Goal: Find specific page/section: Find specific page/section

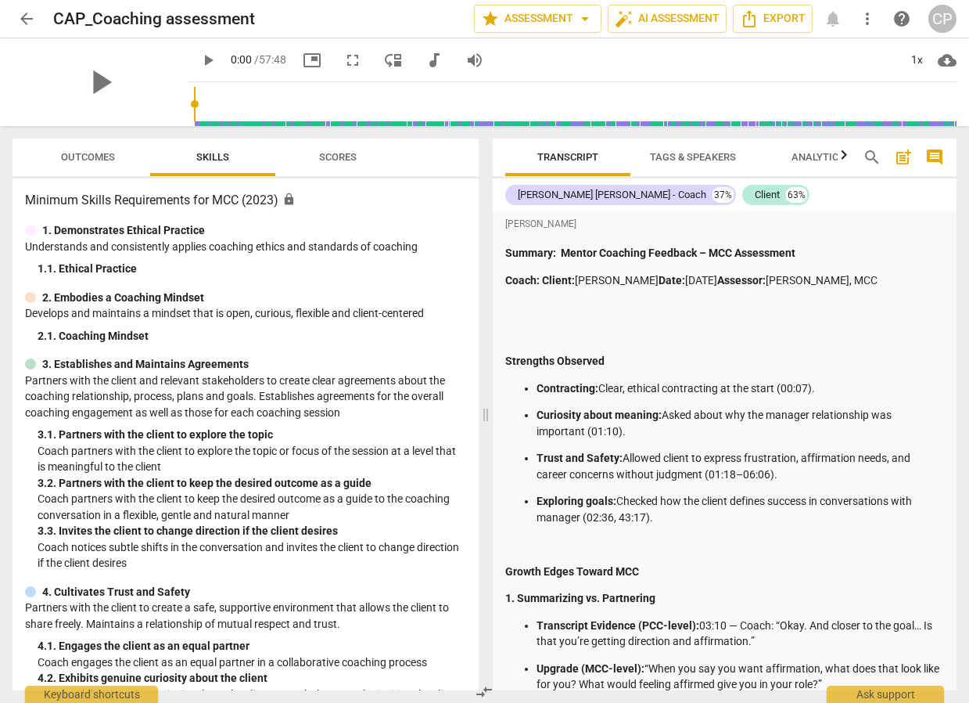
scroll to position [1524, 0]
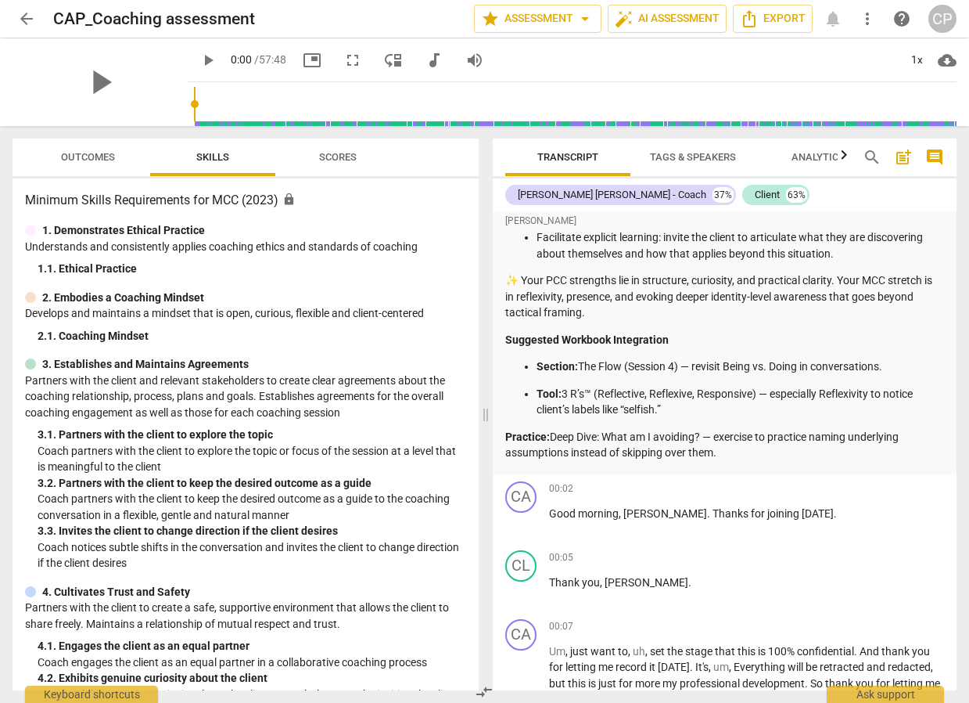
click at [24, 16] on span "arrow_back" at bounding box center [26, 18] width 19 height 19
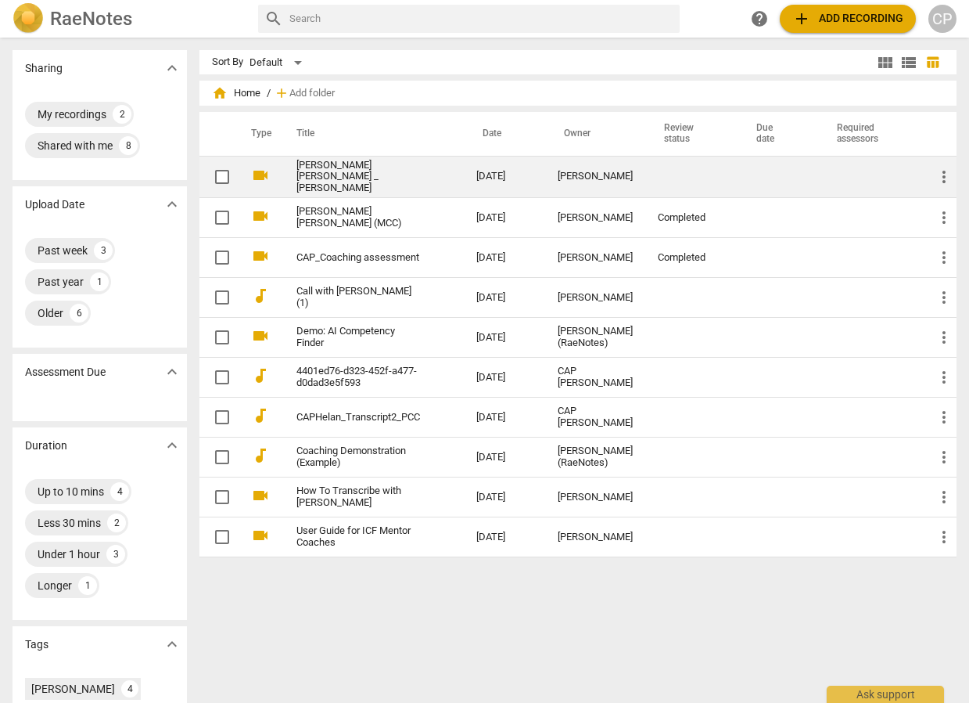
click at [381, 172] on link "[PERSON_NAME] [PERSON_NAME] _ [PERSON_NAME]" at bounding box center [359, 177] width 124 height 35
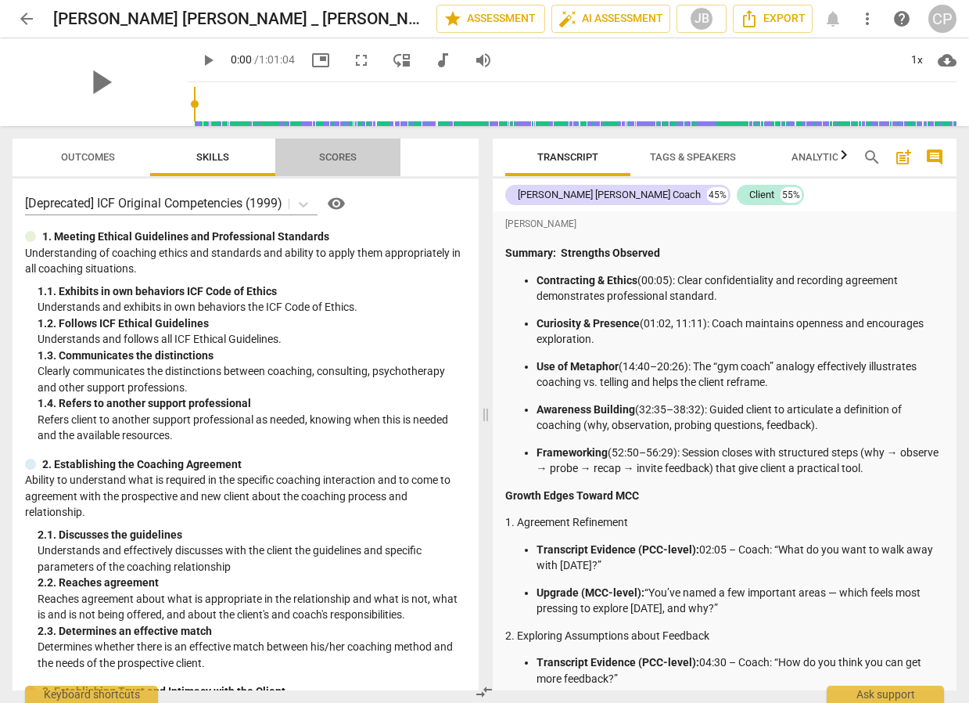
click at [345, 159] on span "Scores" at bounding box center [338, 157] width 38 height 12
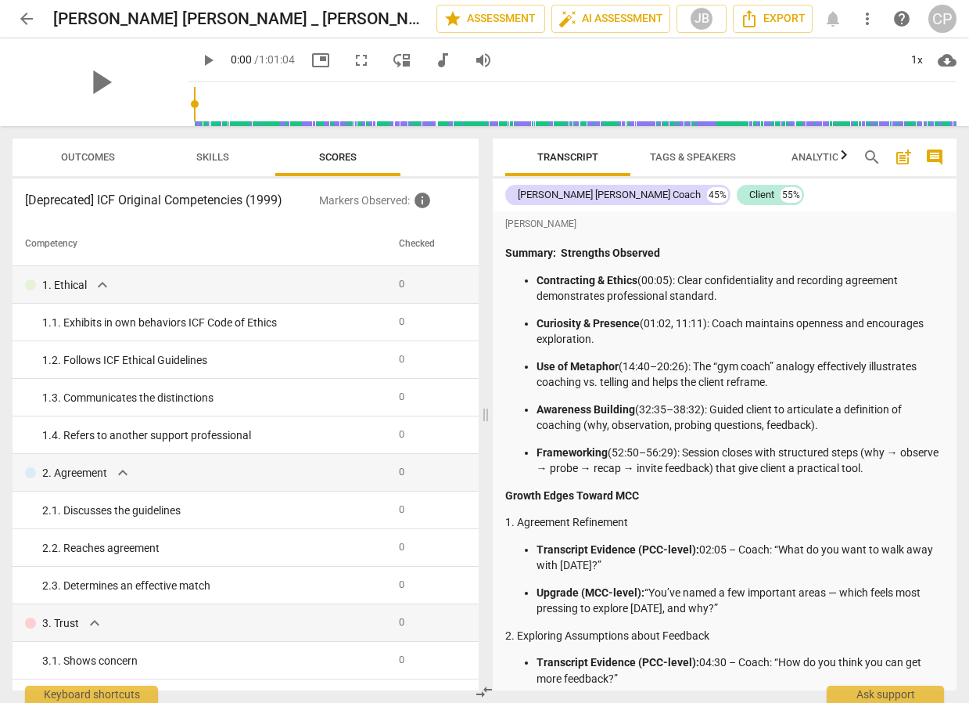
click at [215, 154] on span "Skills" at bounding box center [212, 157] width 33 height 12
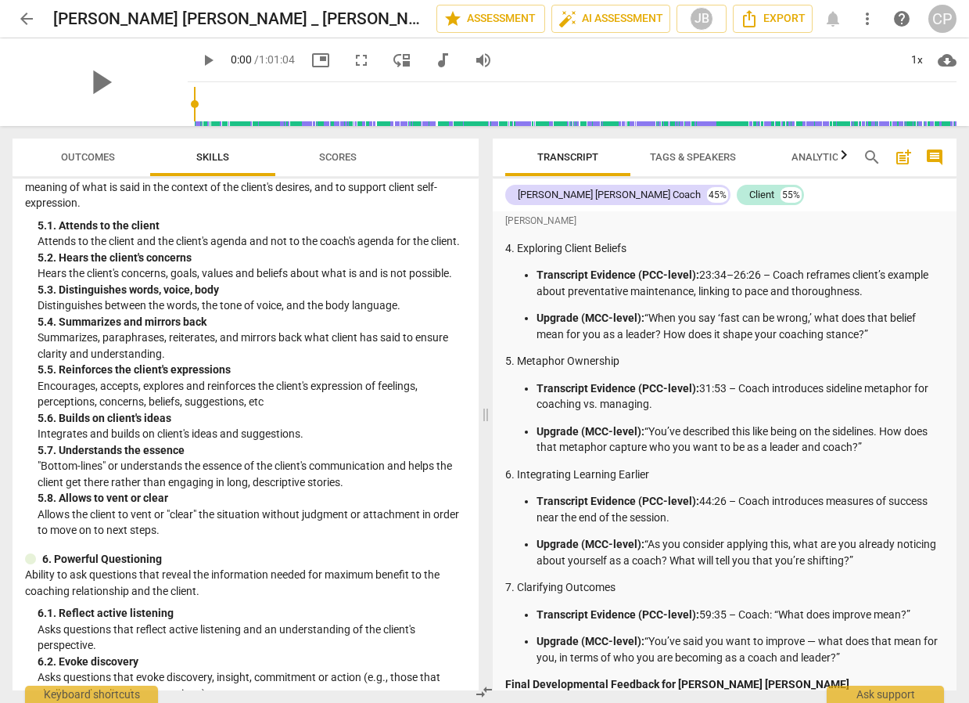
scroll to position [617, 0]
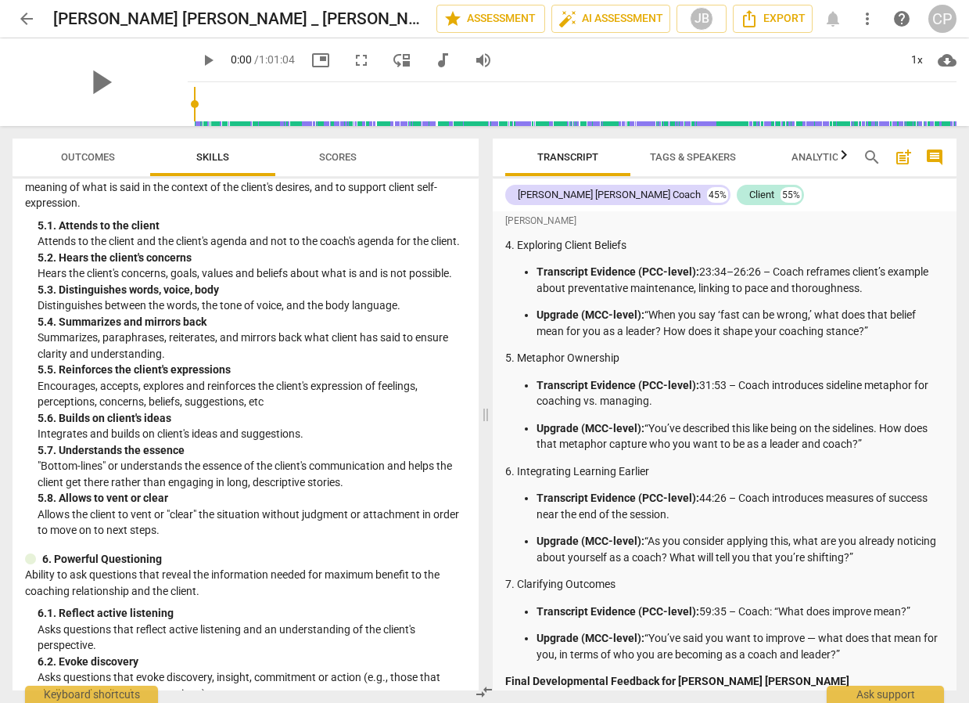
click at [27, 21] on span "arrow_back" at bounding box center [26, 18] width 19 height 19
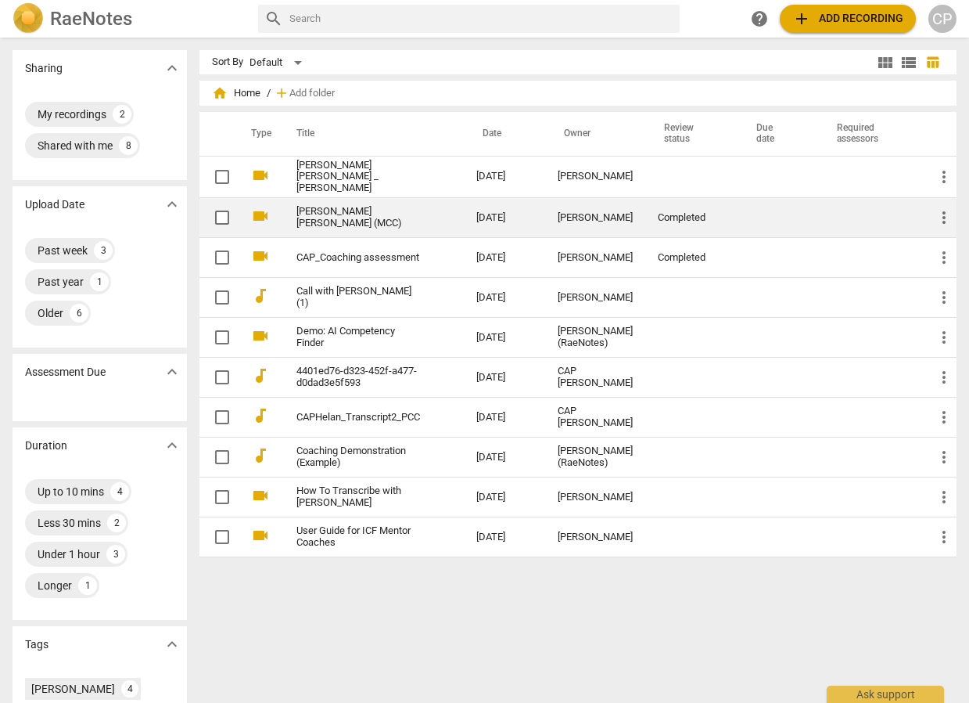
click at [365, 214] on link "[PERSON_NAME] [PERSON_NAME] (MCC)" at bounding box center [359, 217] width 124 height 23
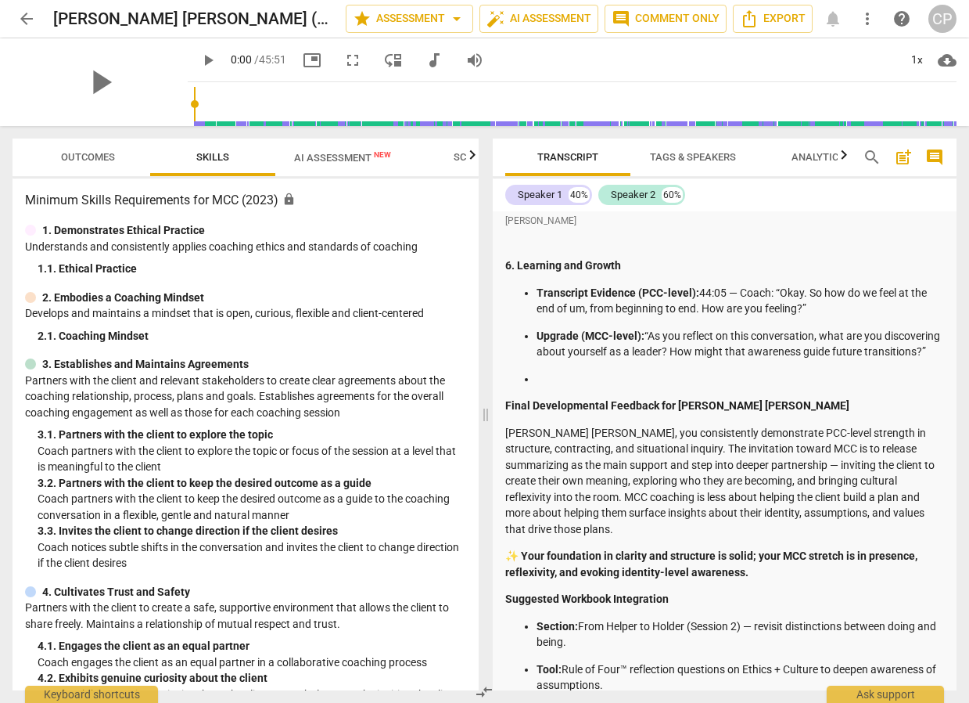
scroll to position [1098, 0]
